Goal: Obtain resource: Download file/media

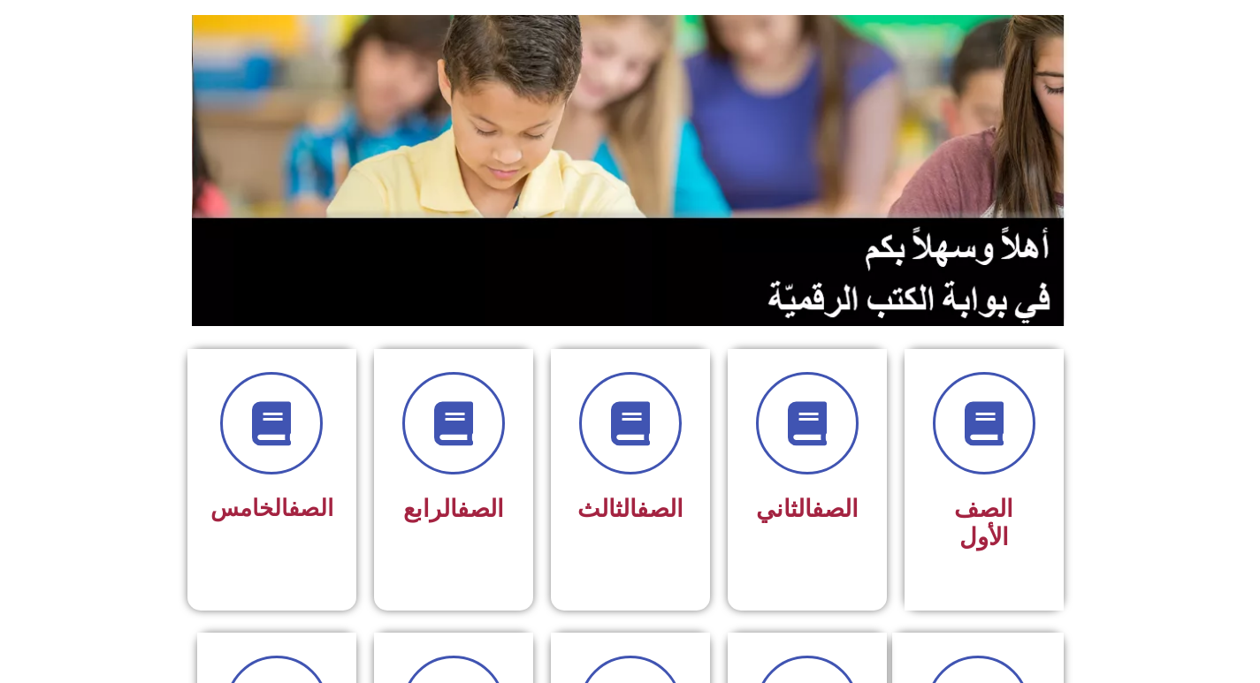
scroll to position [354, 0]
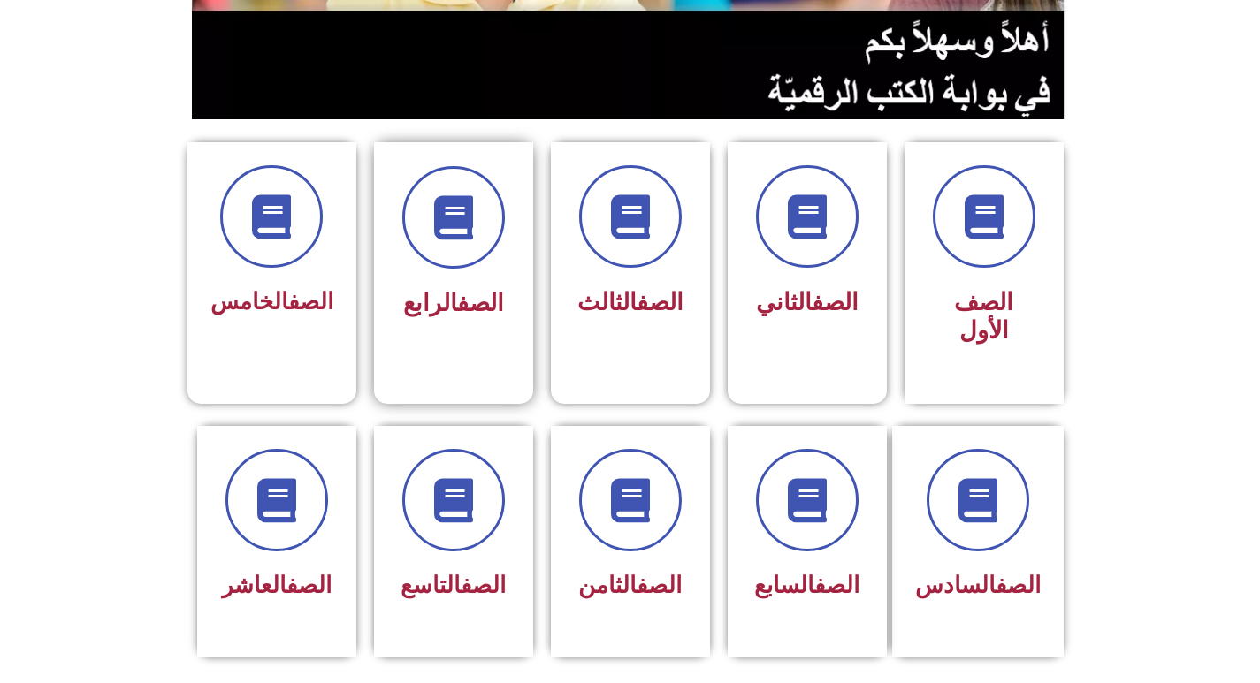
click at [484, 261] on div at bounding box center [453, 217] width 111 height 103
click at [997, 514] on span at bounding box center [976, 501] width 113 height 113
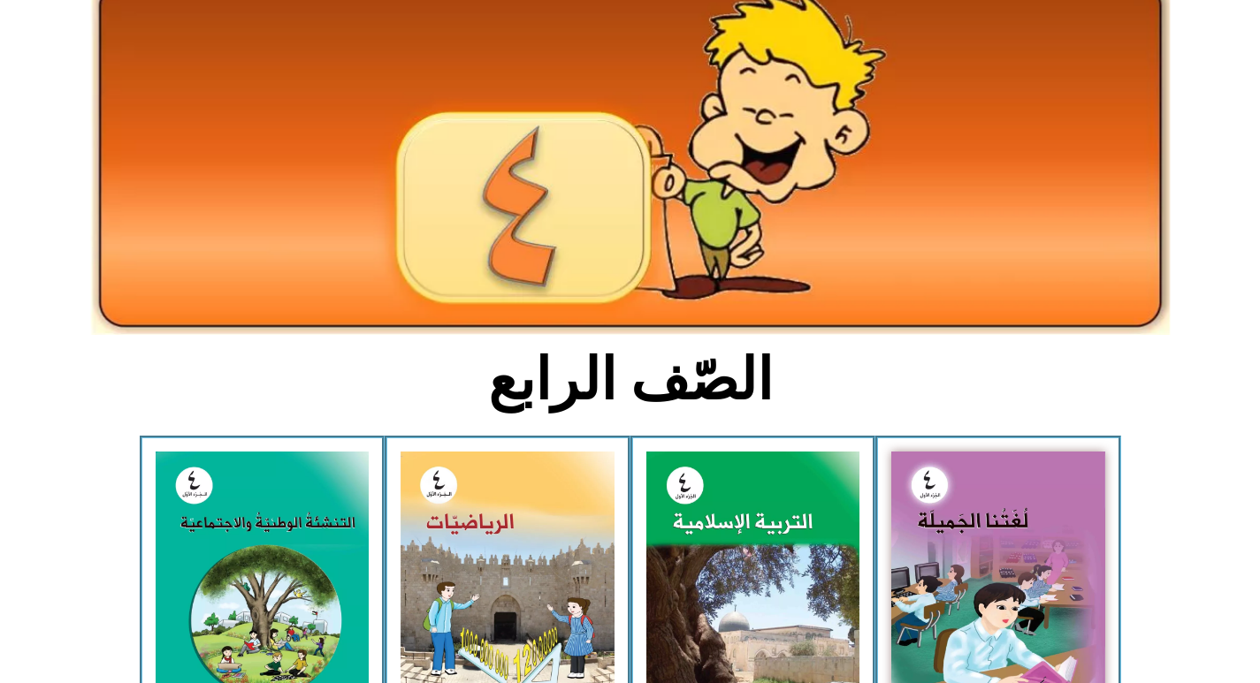
scroll to position [265, 0]
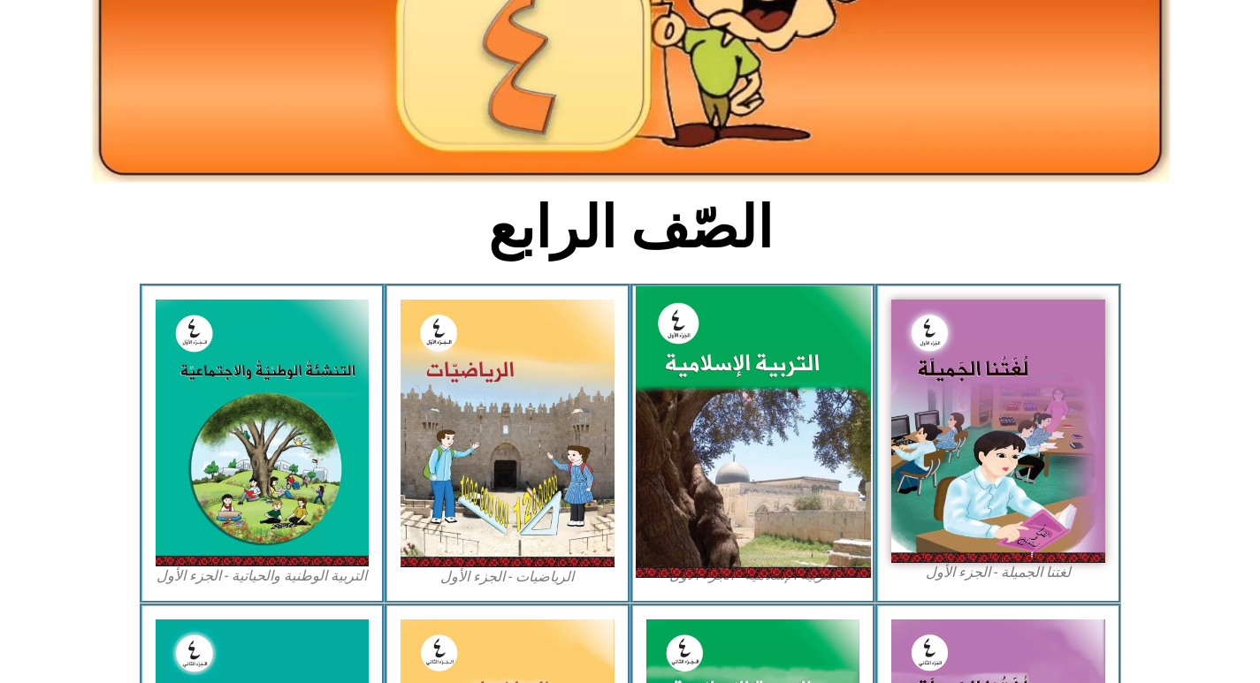
click at [755, 451] on img at bounding box center [752, 432] width 235 height 293
click at [736, 395] on img at bounding box center [752, 432] width 235 height 293
click at [747, 446] on img at bounding box center [752, 432] width 235 height 293
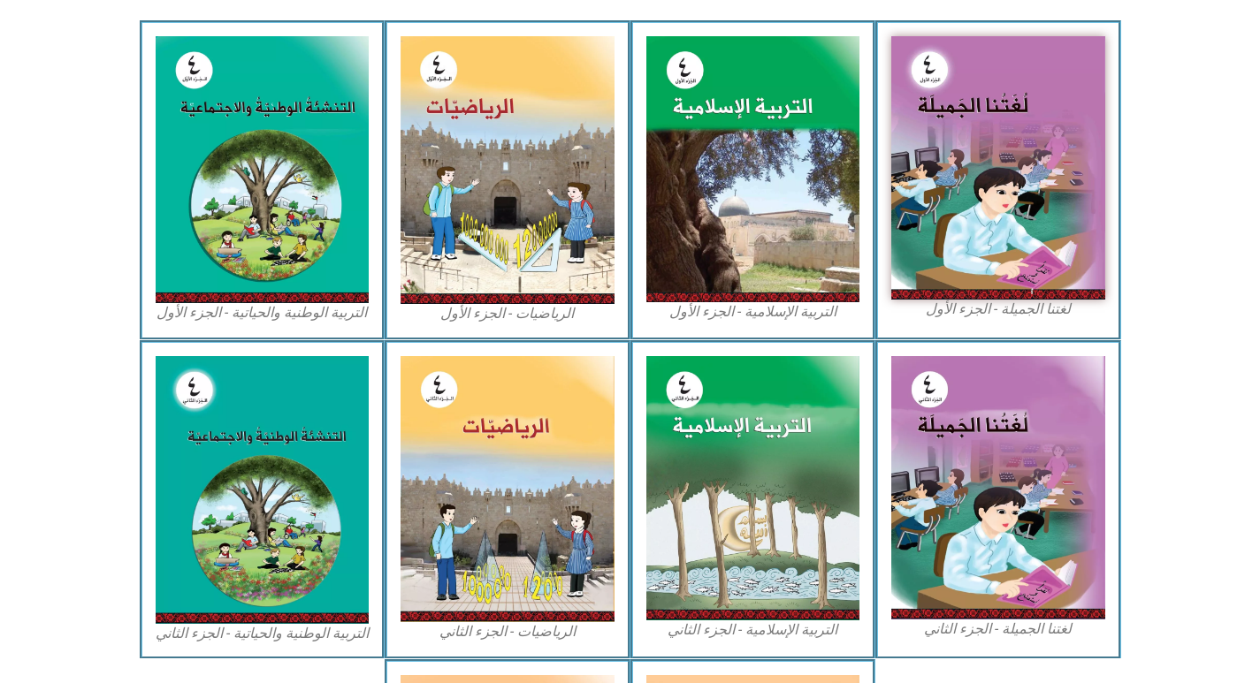
scroll to position [530, 0]
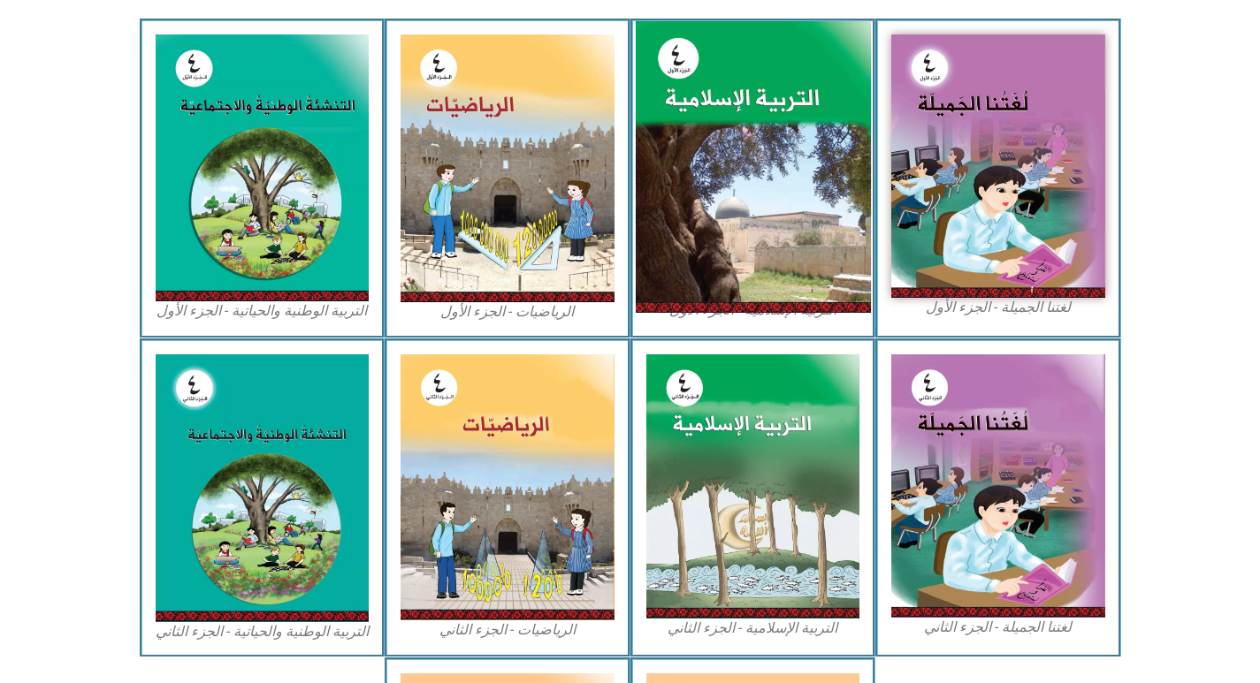
click at [758, 179] on img at bounding box center [752, 167] width 235 height 293
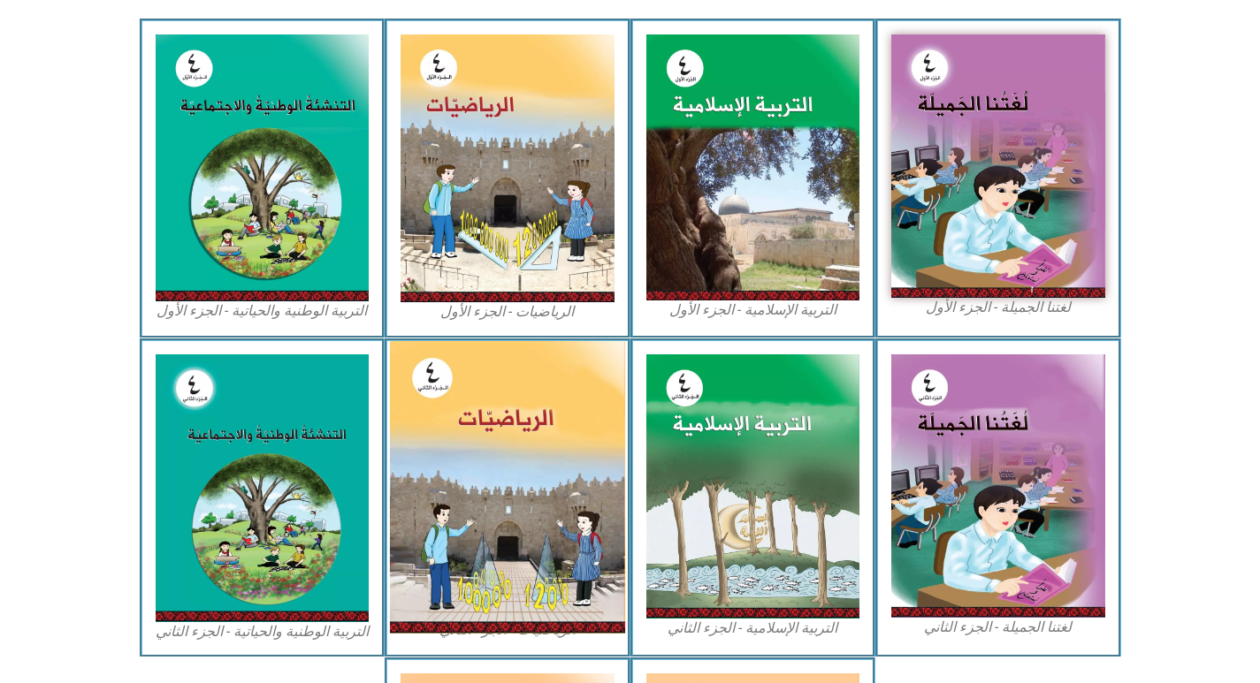
click at [501, 423] on img at bounding box center [507, 487] width 235 height 293
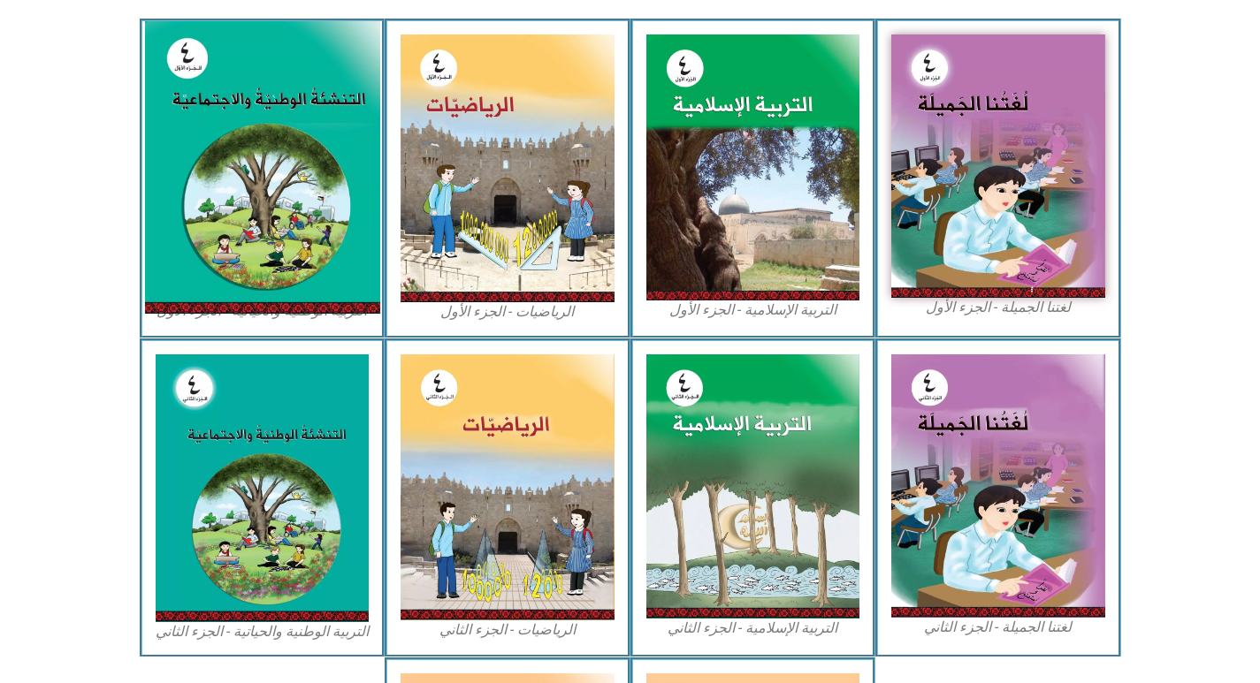
click at [304, 65] on img at bounding box center [261, 167] width 235 height 293
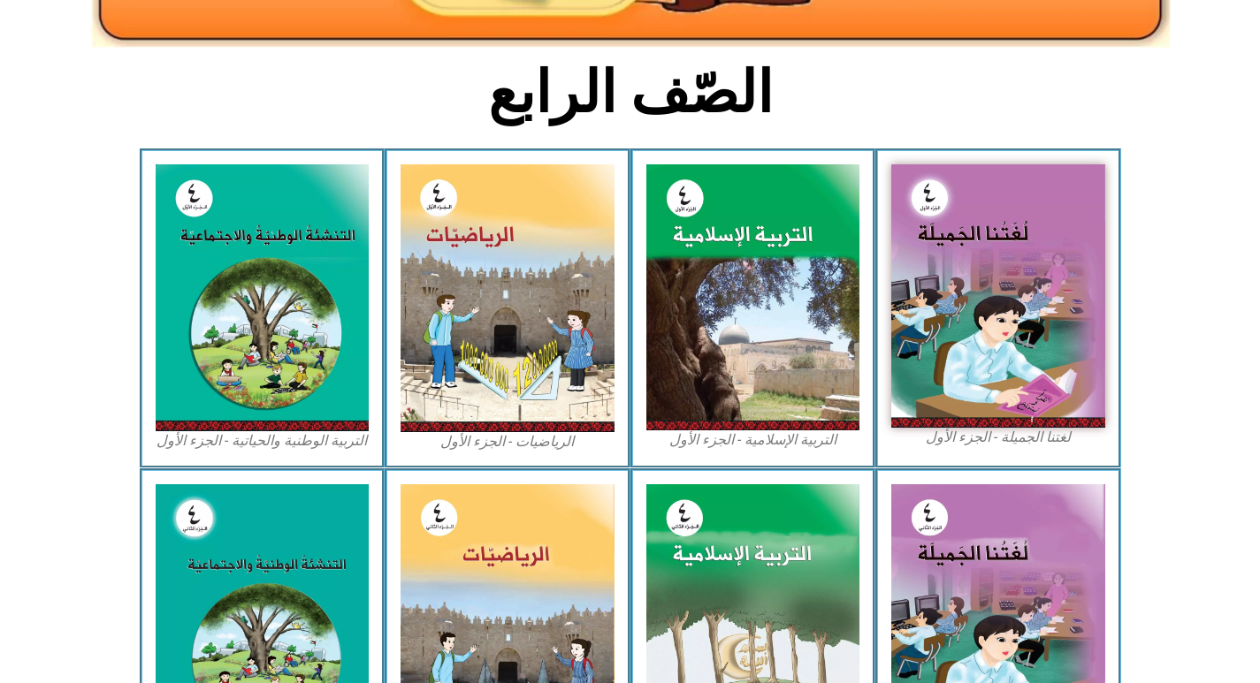
scroll to position [265, 0]
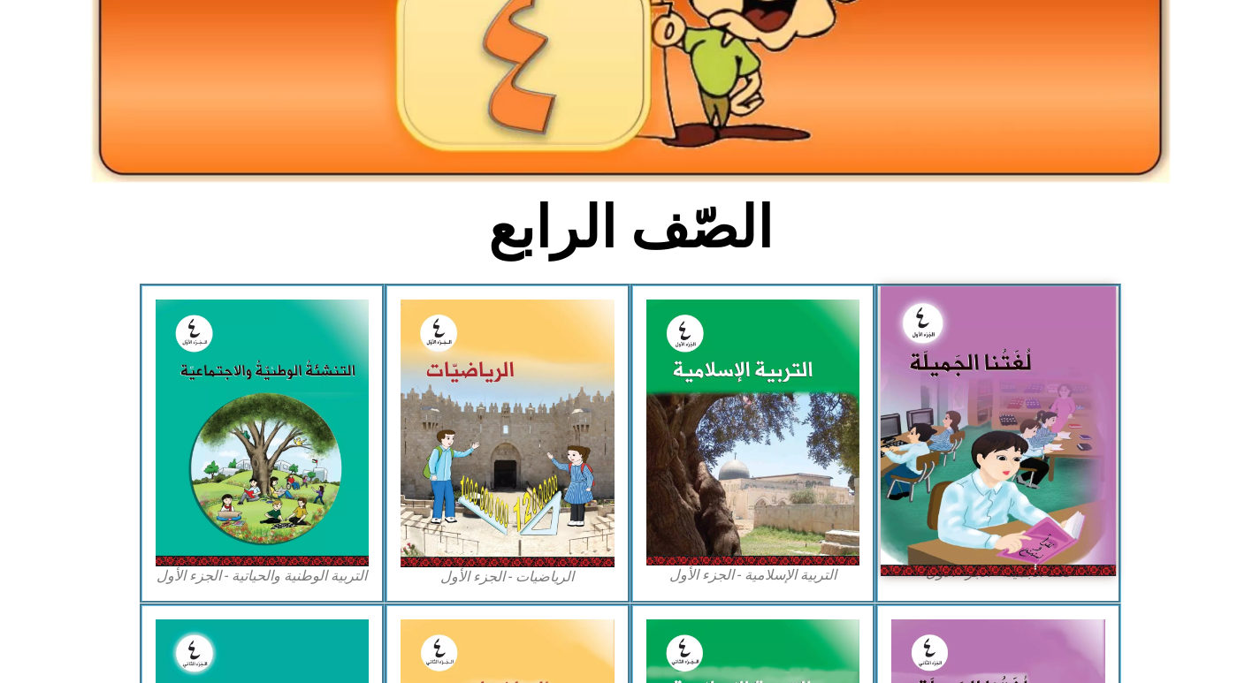
click at [943, 415] on img at bounding box center [997, 430] width 235 height 289
drag, startPoint x: 943, startPoint y: 415, endPoint x: 904, endPoint y: 441, distance: 47.1
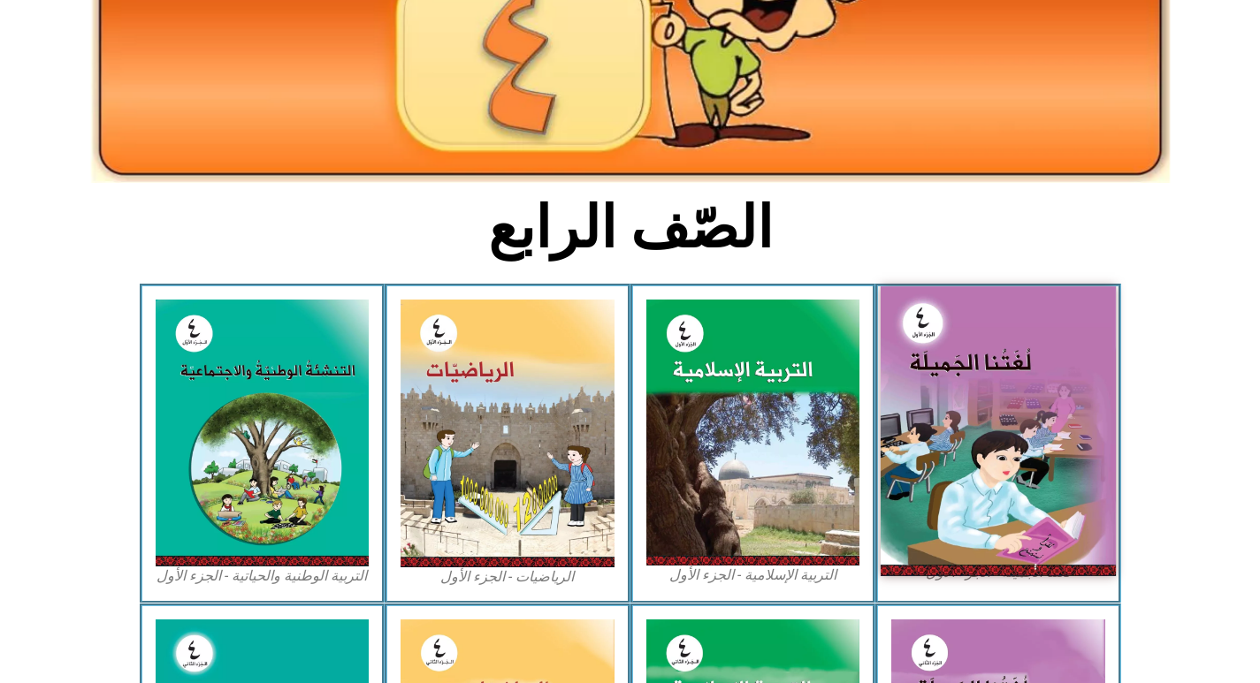
click at [924, 429] on img at bounding box center [997, 430] width 235 height 289
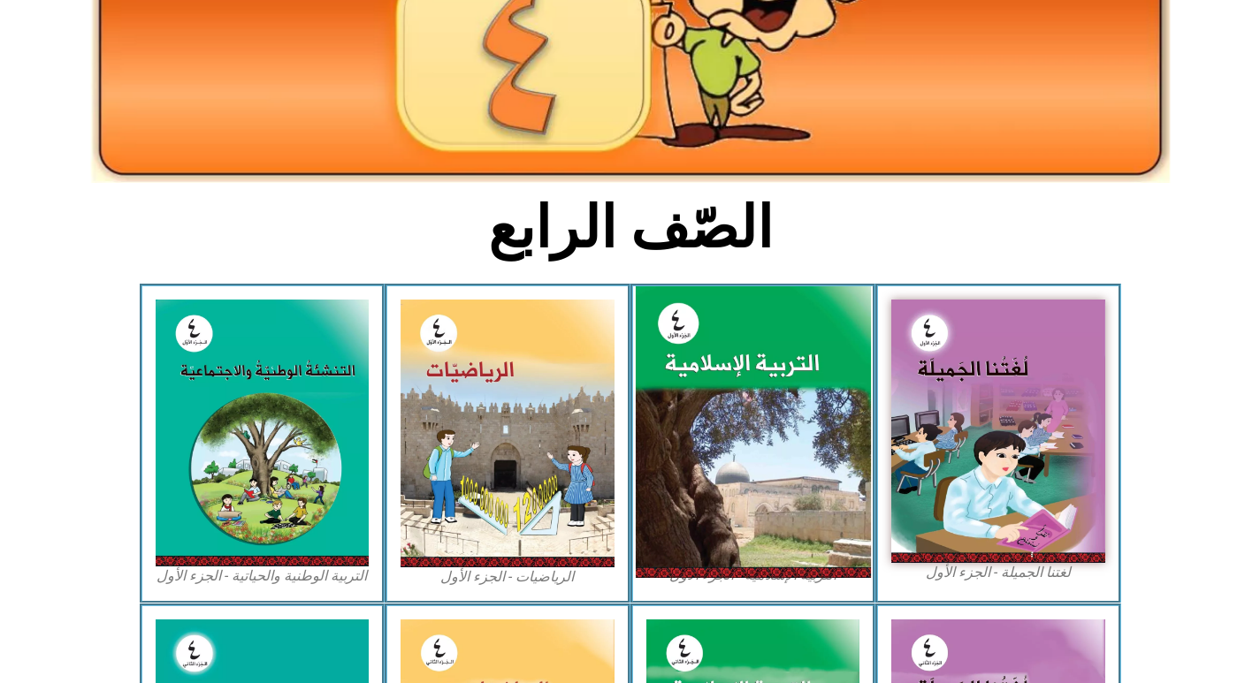
click at [858, 468] on img at bounding box center [752, 432] width 235 height 293
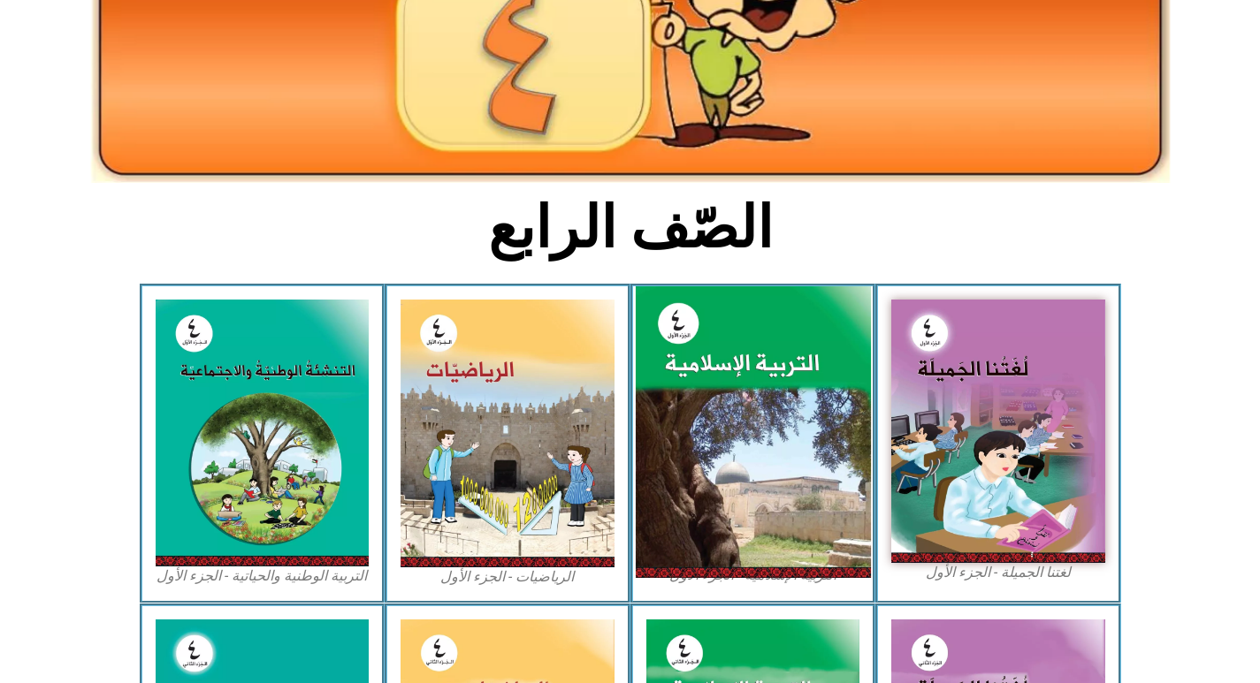
click at [858, 468] on img at bounding box center [752, 432] width 235 height 293
click at [756, 458] on img at bounding box center [752, 432] width 235 height 293
click at [756, 457] on img at bounding box center [752, 432] width 235 height 293
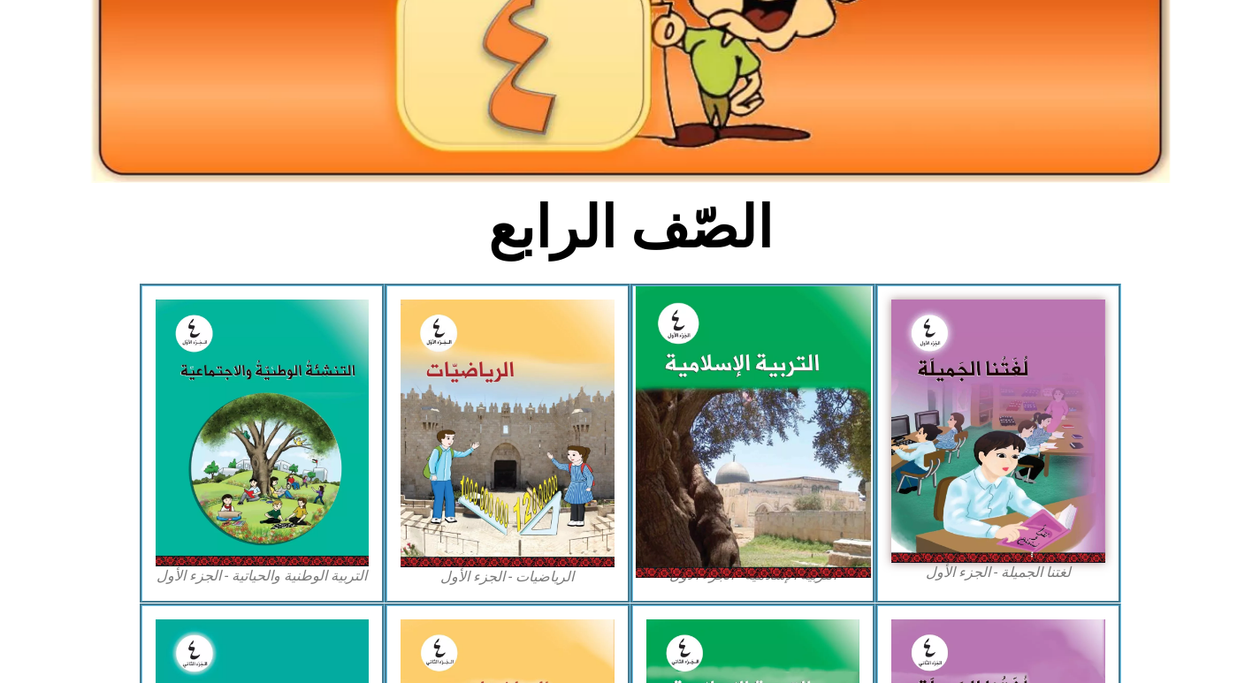
click at [755, 457] on img at bounding box center [752, 432] width 235 height 293
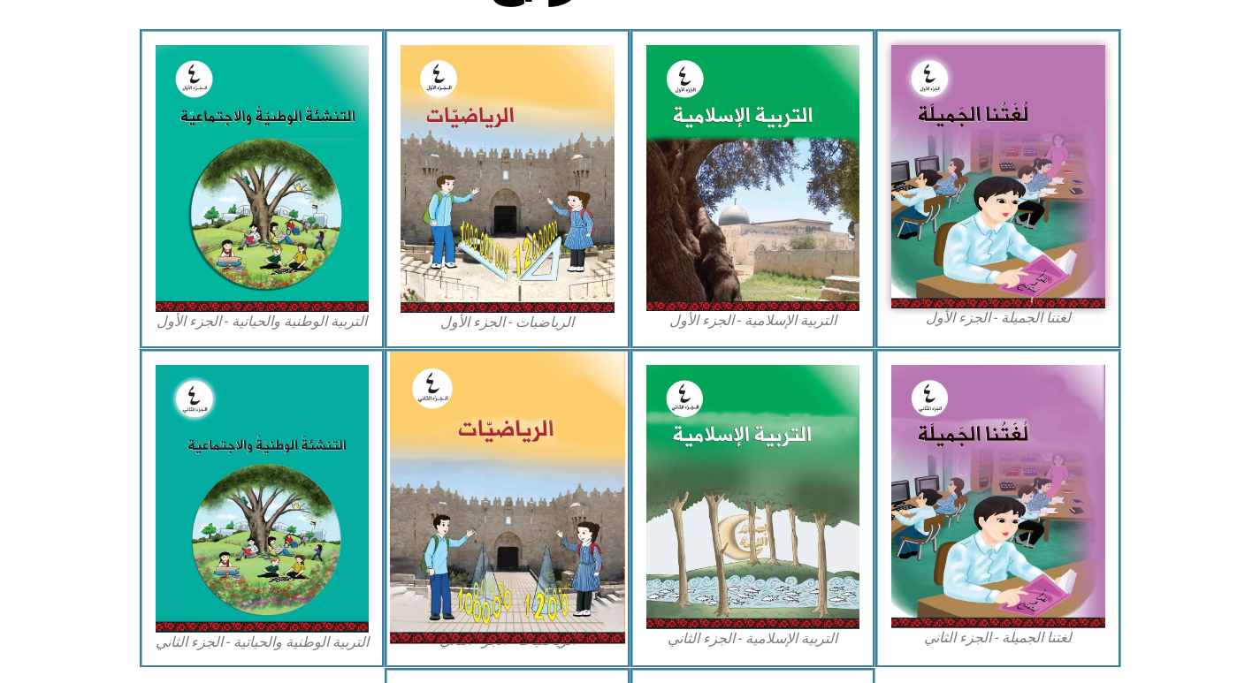
scroll to position [530, 0]
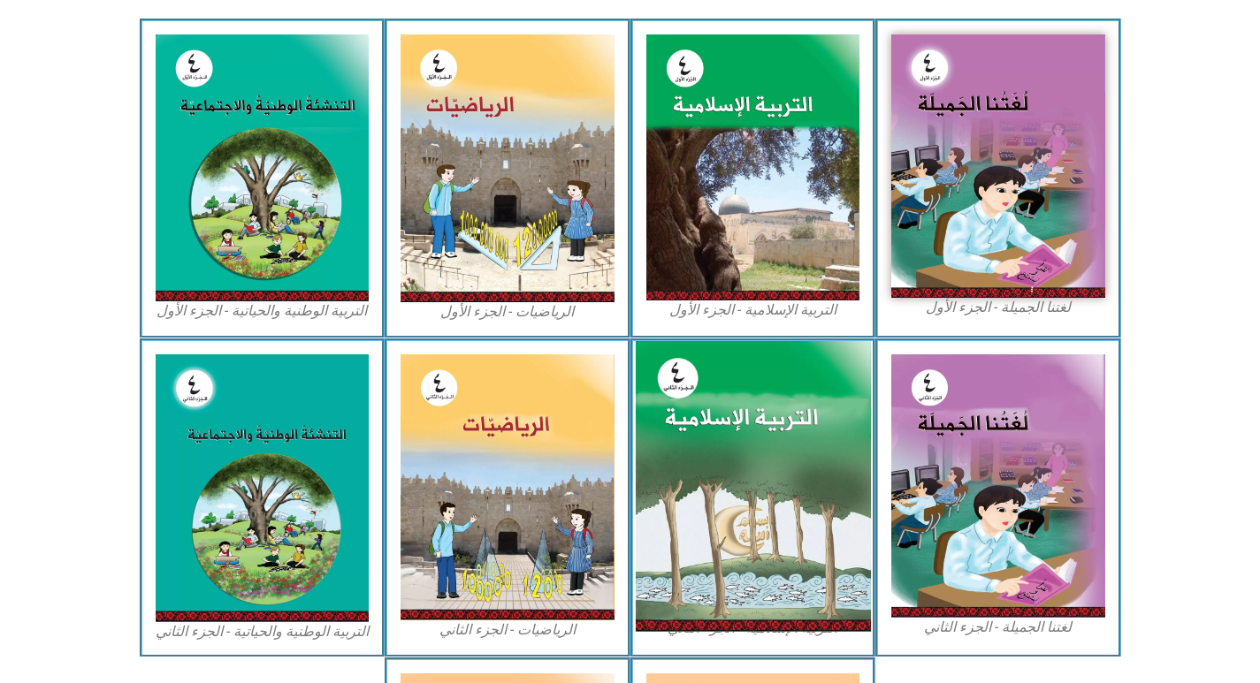
click at [784, 510] on img at bounding box center [752, 486] width 235 height 291
click at [784, 509] on img at bounding box center [752, 486] width 235 height 291
click at [751, 498] on img at bounding box center [752, 486] width 235 height 291
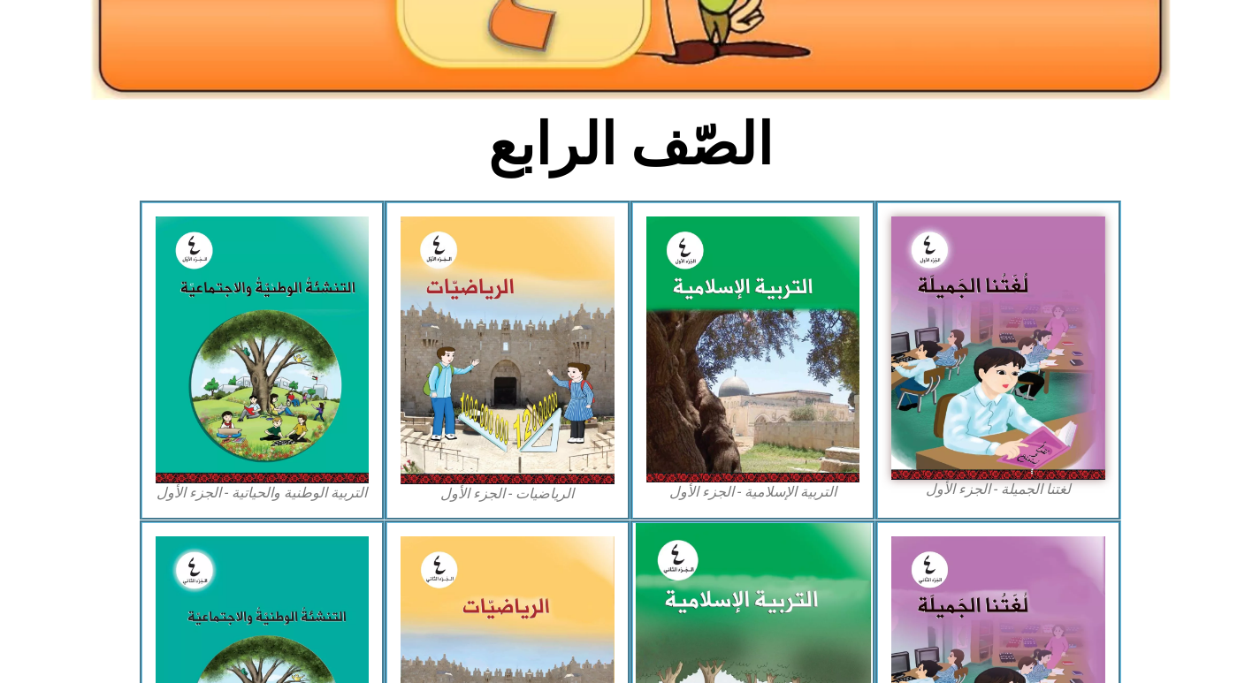
scroll to position [370, 0]
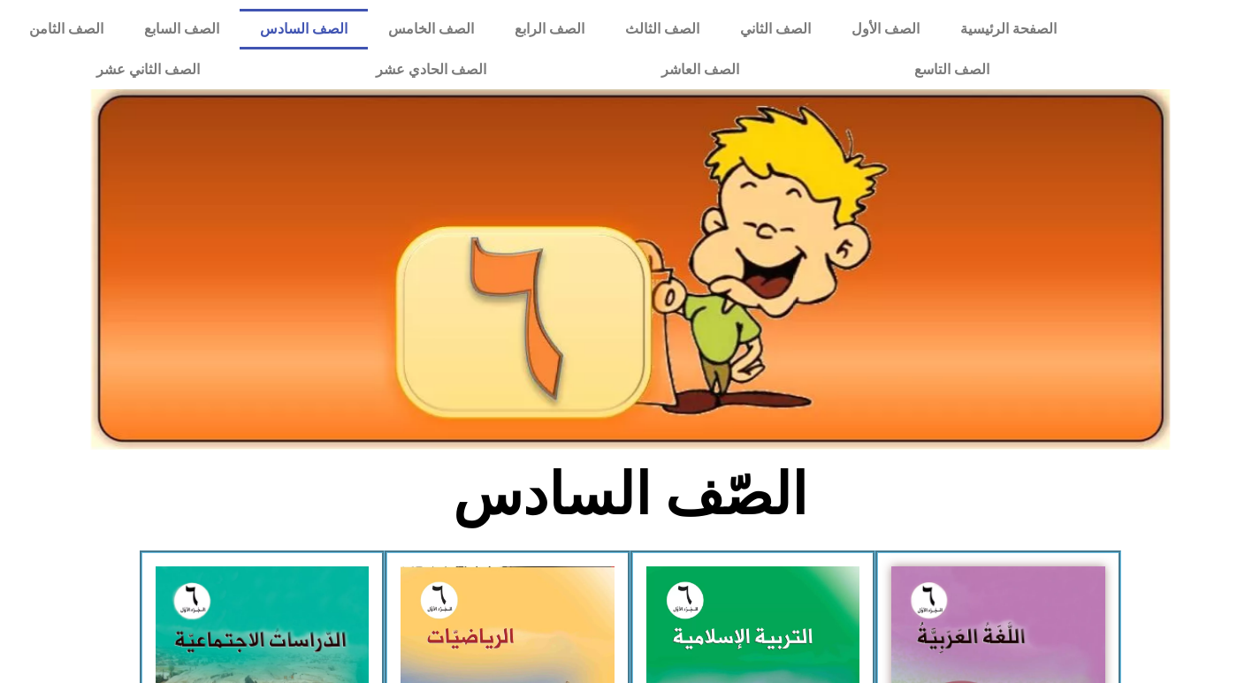
scroll to position [442, 0]
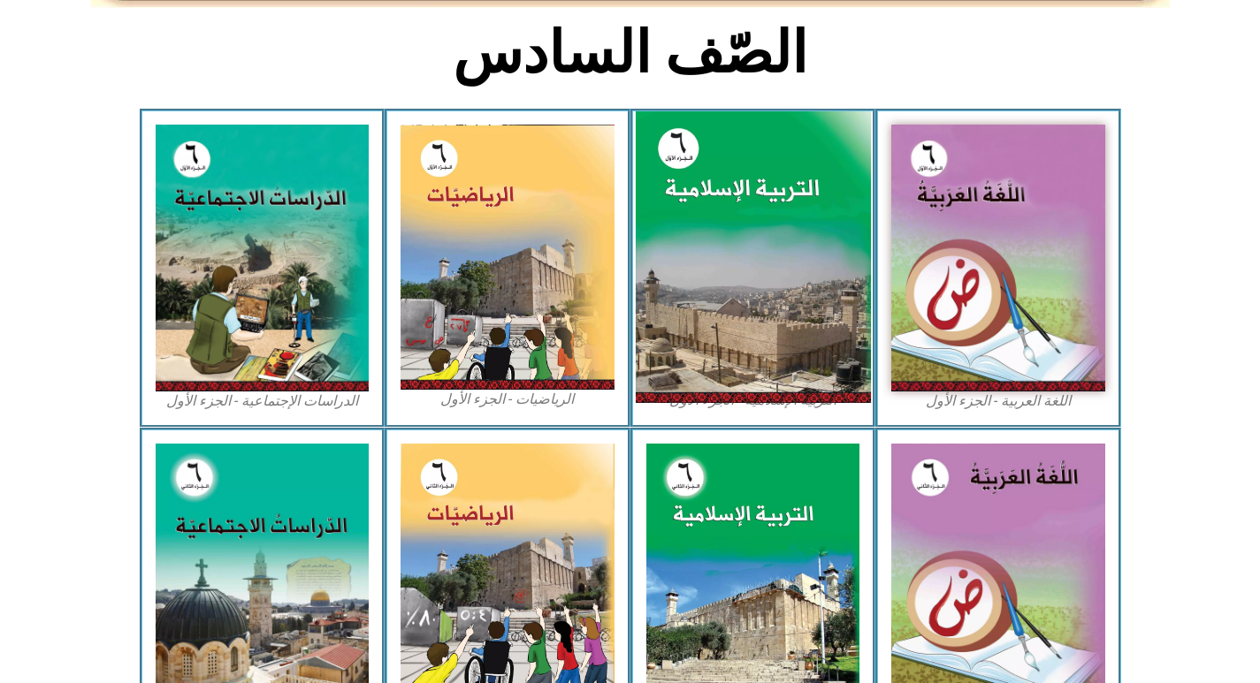
click at [717, 271] on img at bounding box center [752, 257] width 235 height 293
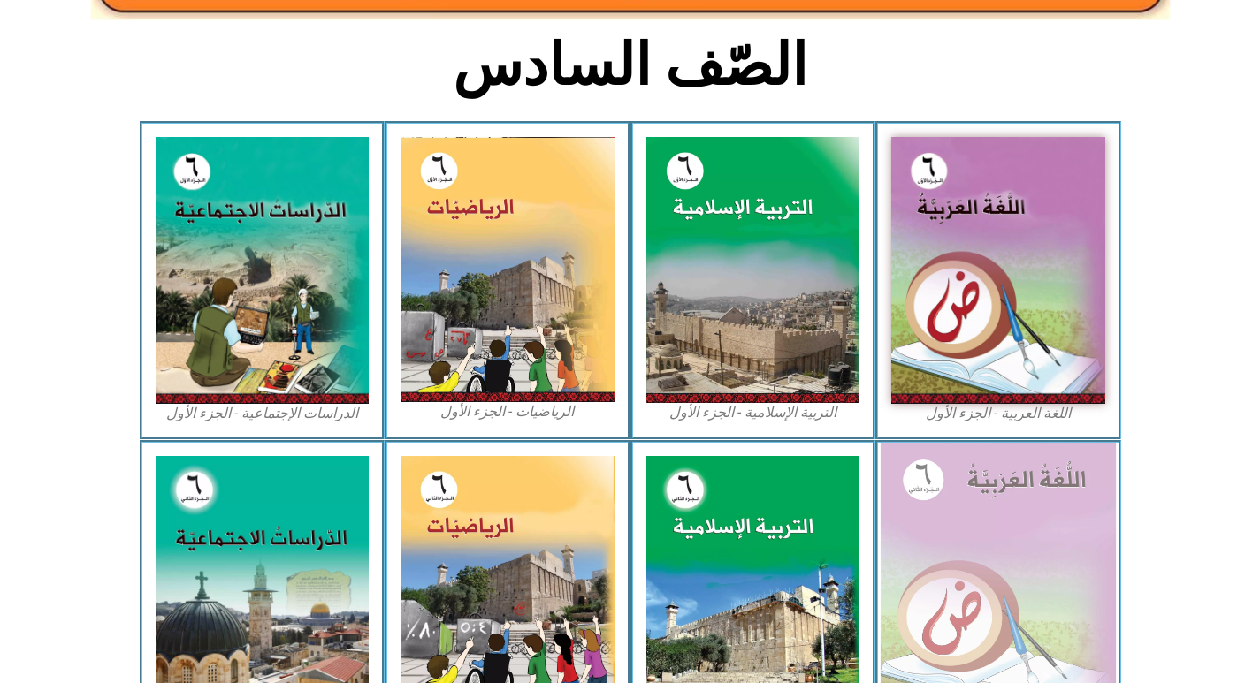
scroll to position [88, 0]
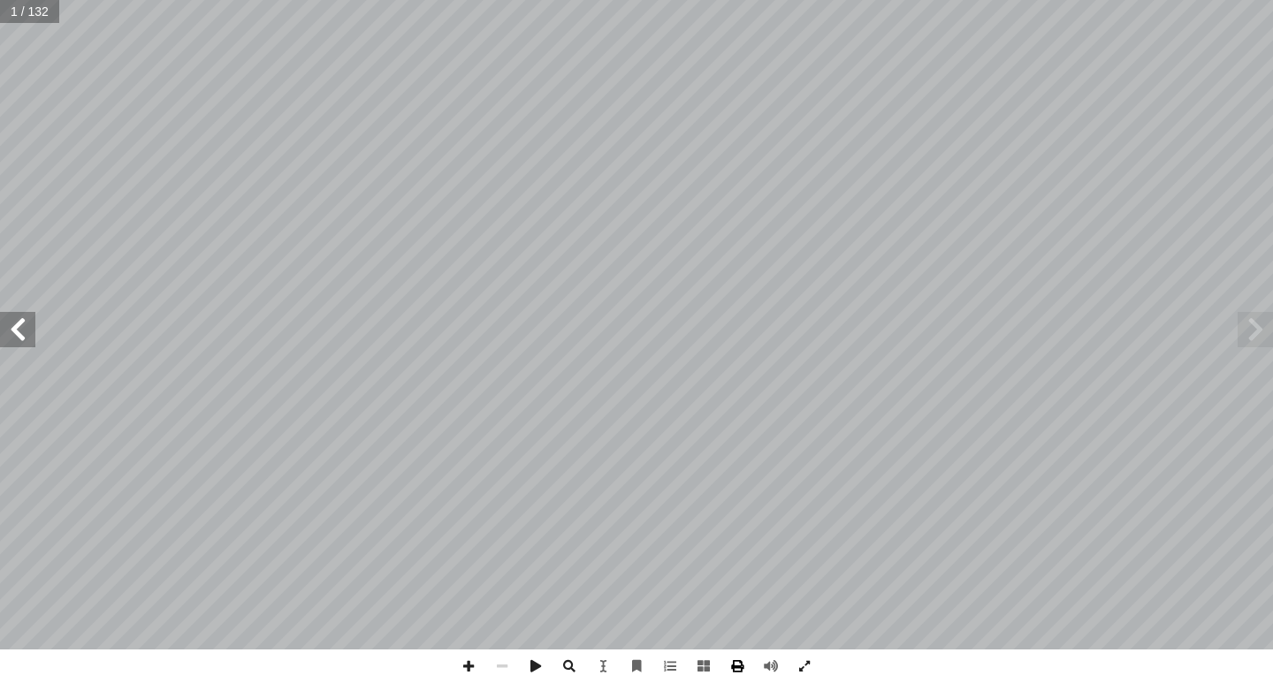
click at [735, 665] on span at bounding box center [737, 667] width 34 height 34
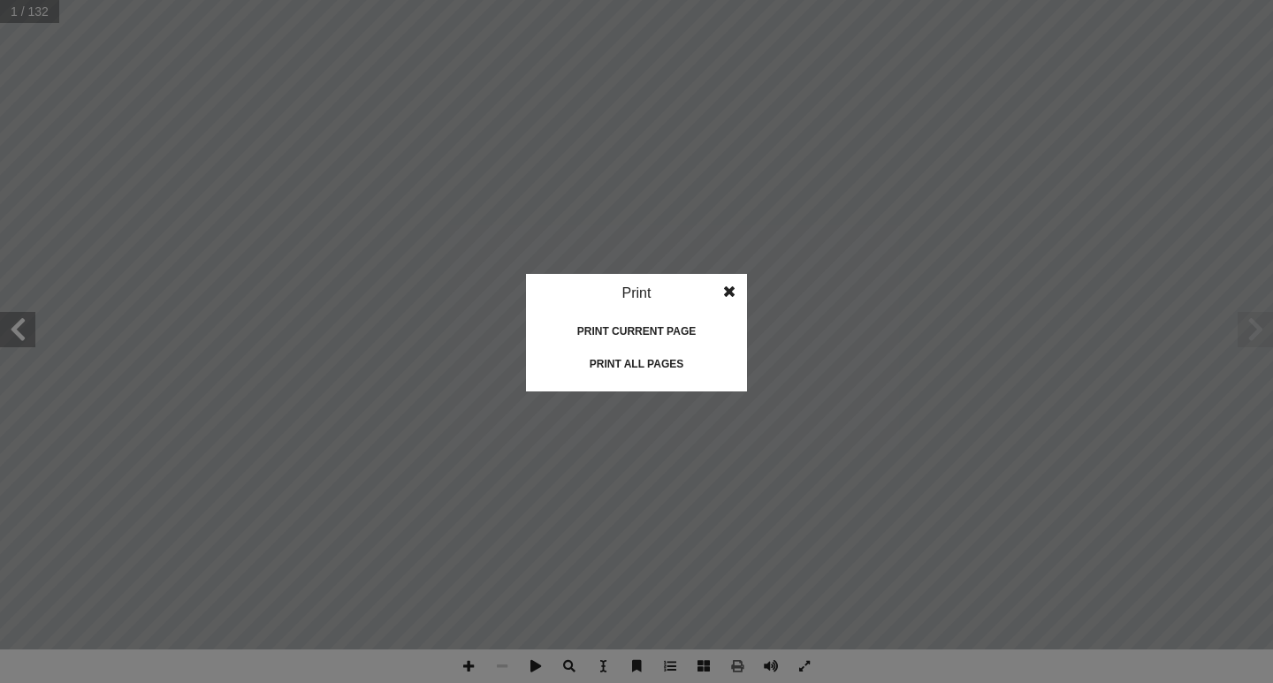
click at [644, 362] on div "Print all pages" at bounding box center [636, 364] width 177 height 28
